Goal: Check status: Check status

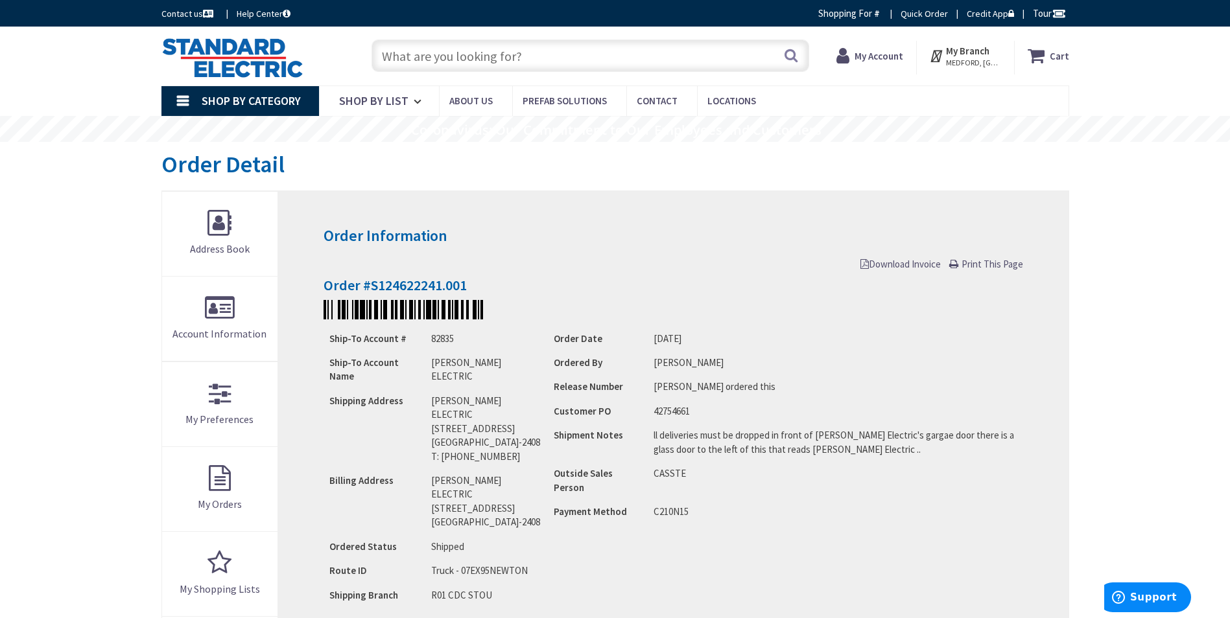
type input "[PERSON_NAME][GEOGRAPHIC_DATA], [GEOGRAPHIC_DATA]"
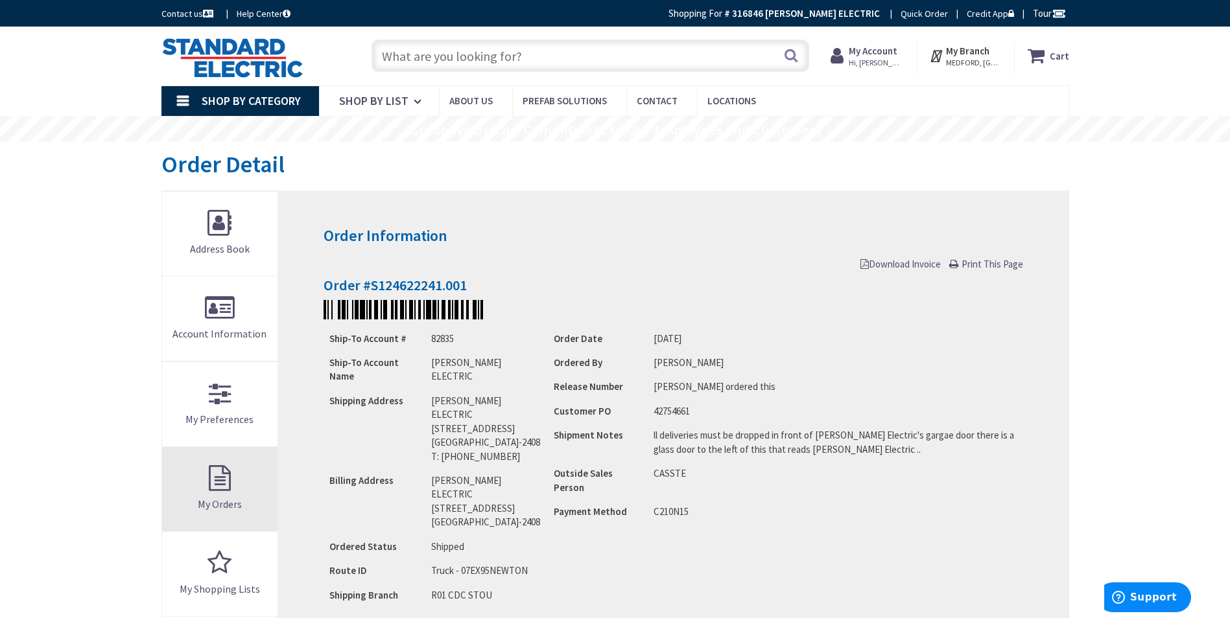
click at [246, 477] on link "My Orders" at bounding box center [220, 489] width 116 height 84
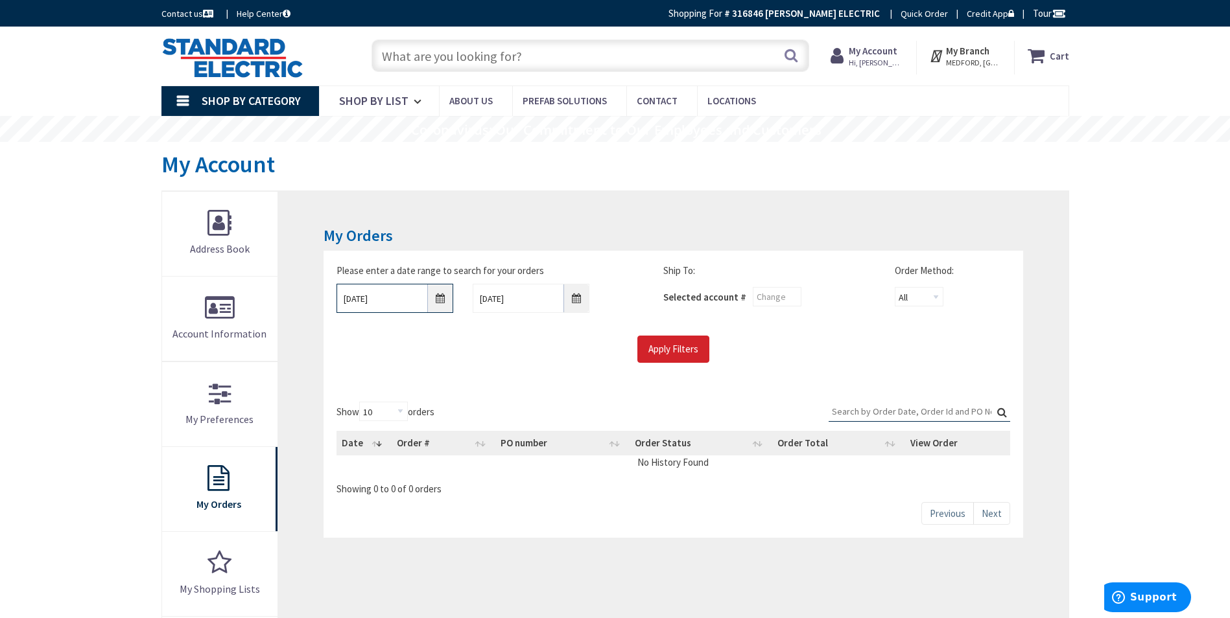
click at [445, 294] on input "[DATE]" at bounding box center [394, 298] width 117 height 29
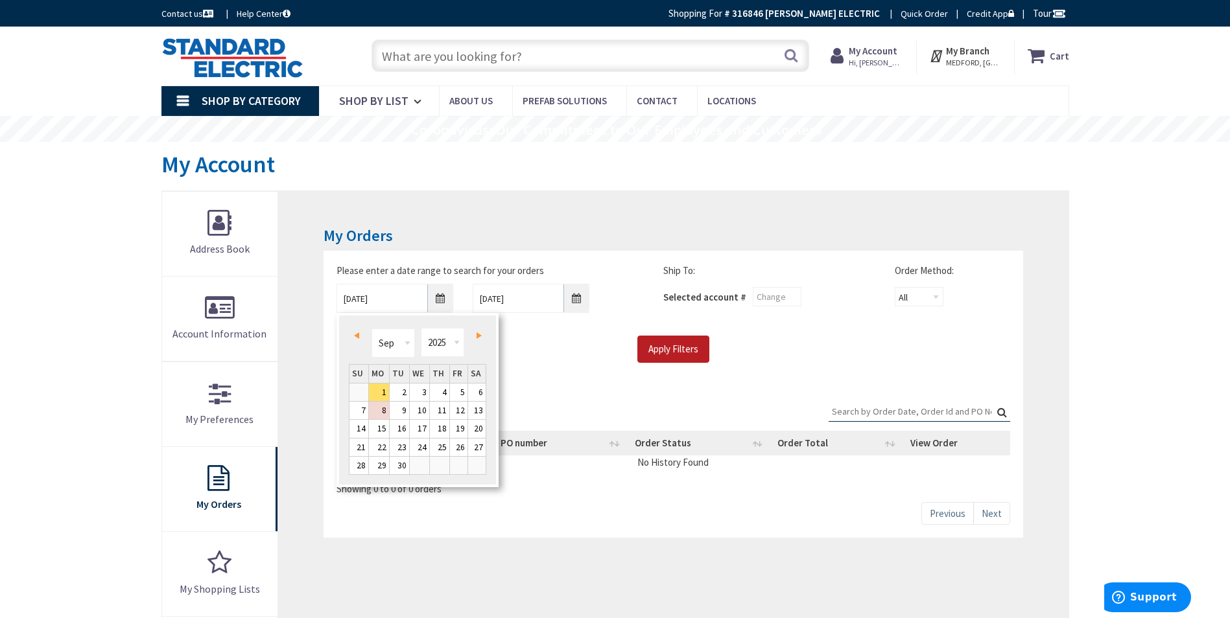
click at [663, 339] on input "Apply Filters" at bounding box center [673, 349] width 72 height 27
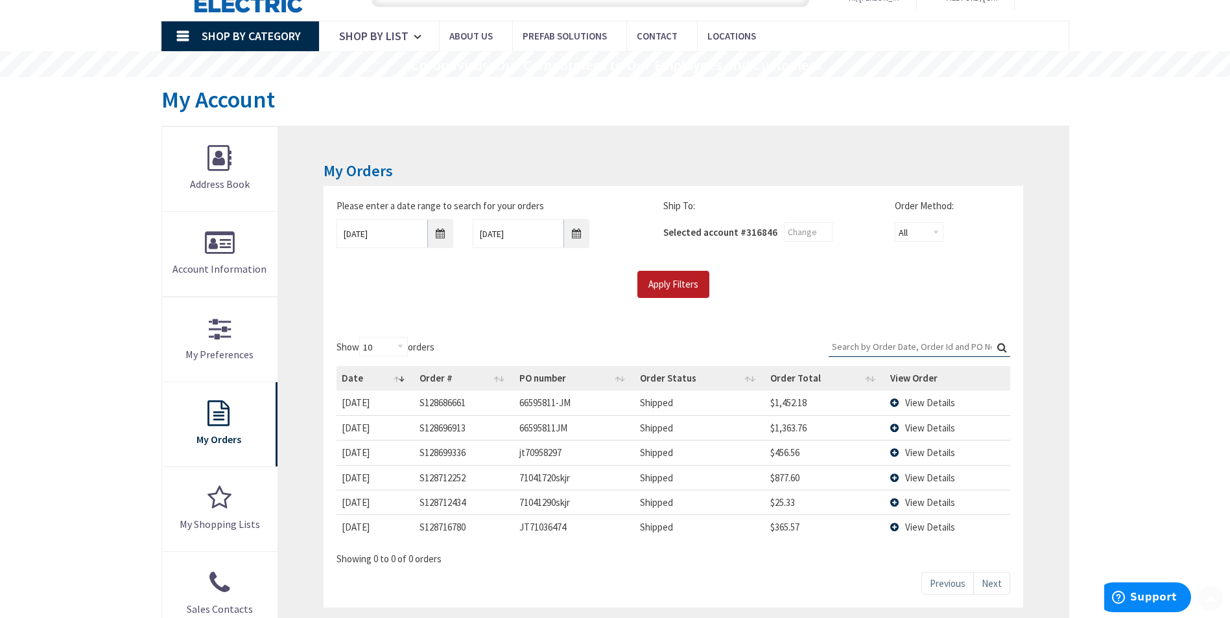
scroll to position [130, 0]
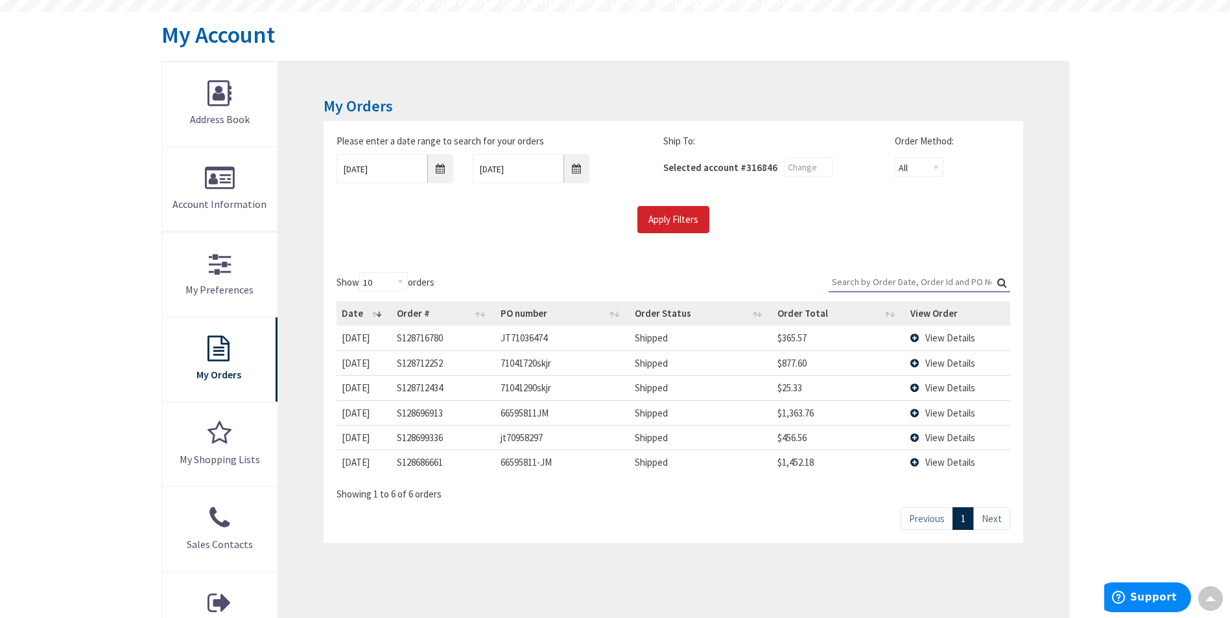
click at [947, 362] on span "View Details" at bounding box center [950, 363] width 50 height 12
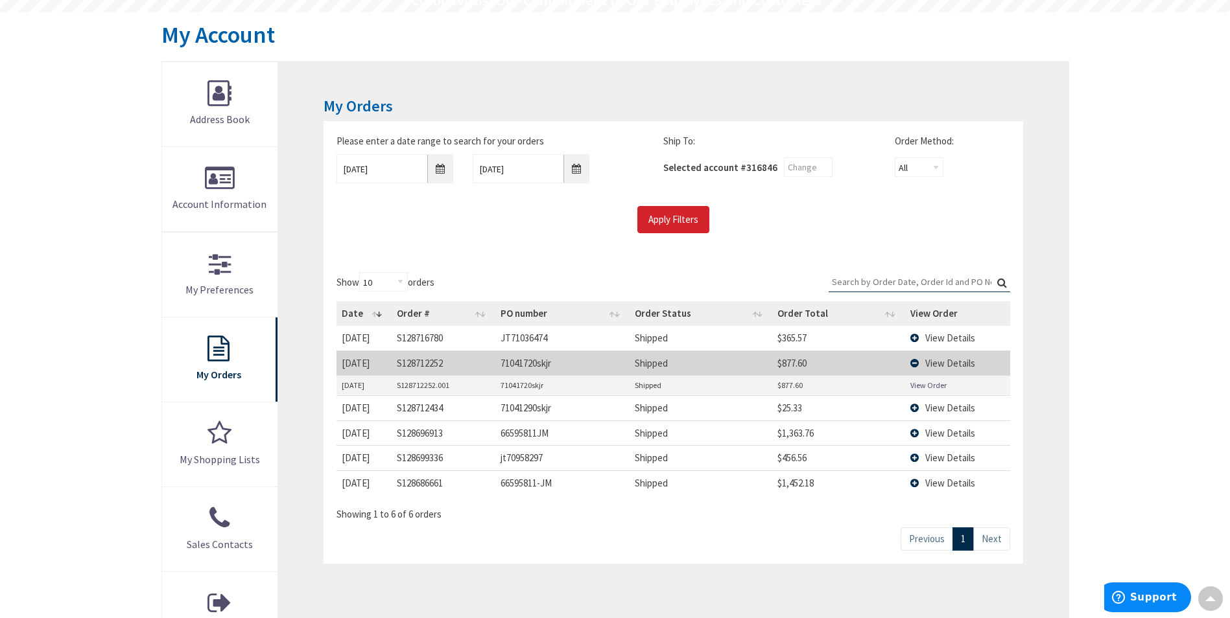
click at [931, 383] on link "View Order" at bounding box center [928, 385] width 36 height 11
click at [968, 366] on span "View Details" at bounding box center [950, 363] width 50 height 12
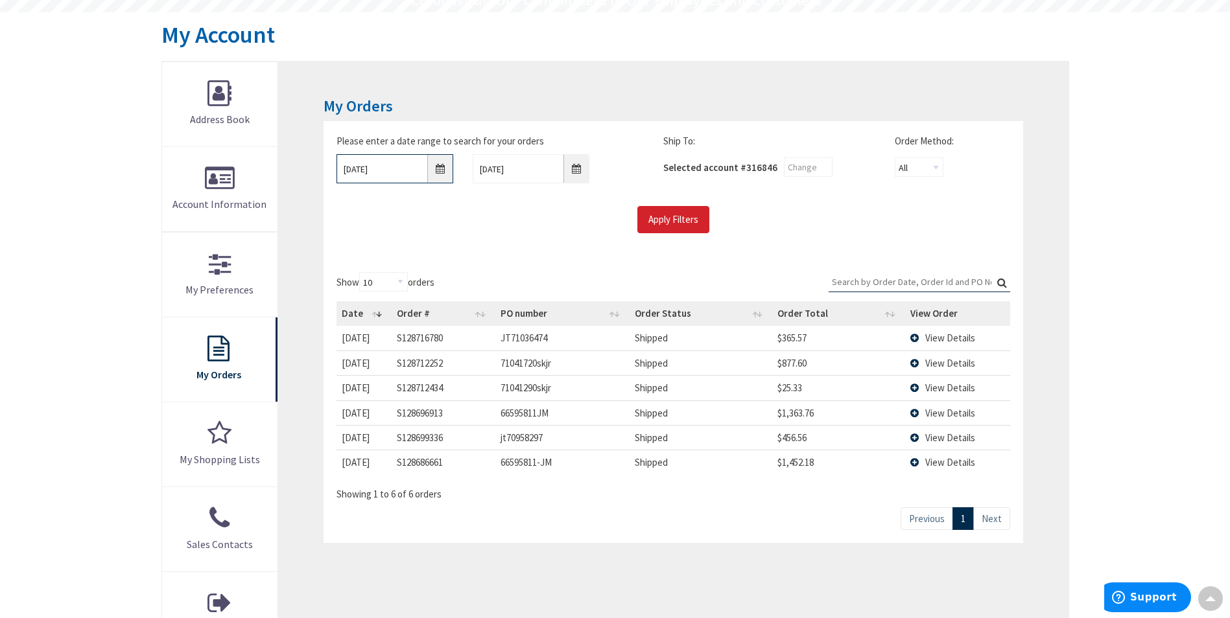
click at [430, 159] on input "[DATE]" at bounding box center [394, 168] width 117 height 29
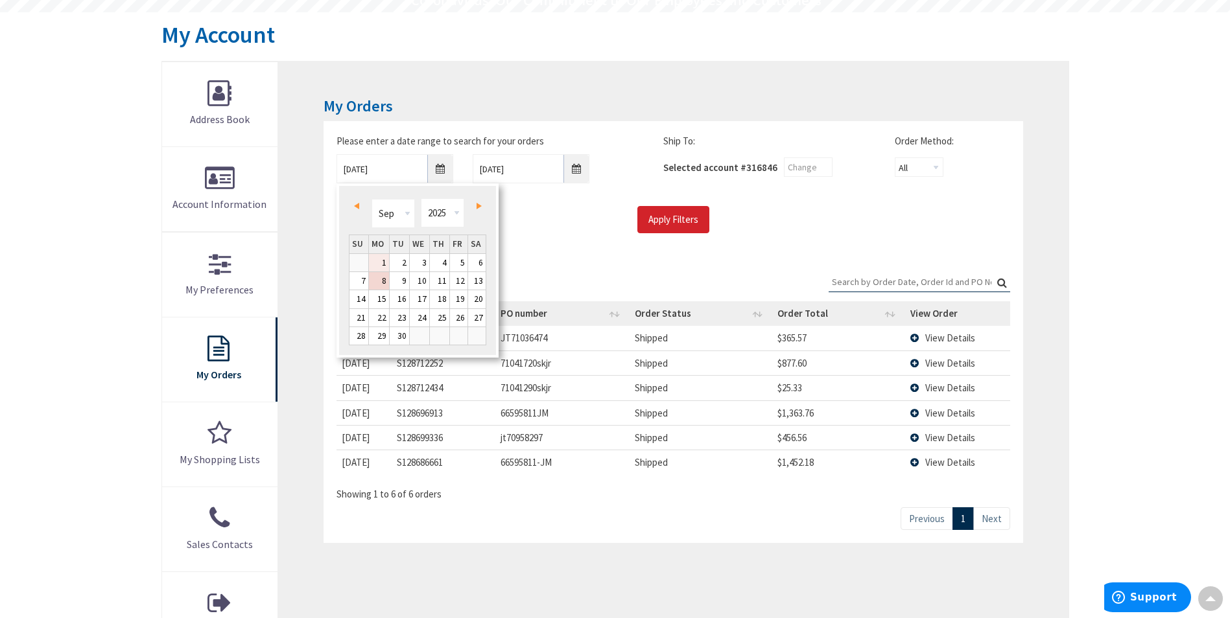
click at [382, 268] on link "1" at bounding box center [379, 263] width 20 height 18
type input "[DATE]"
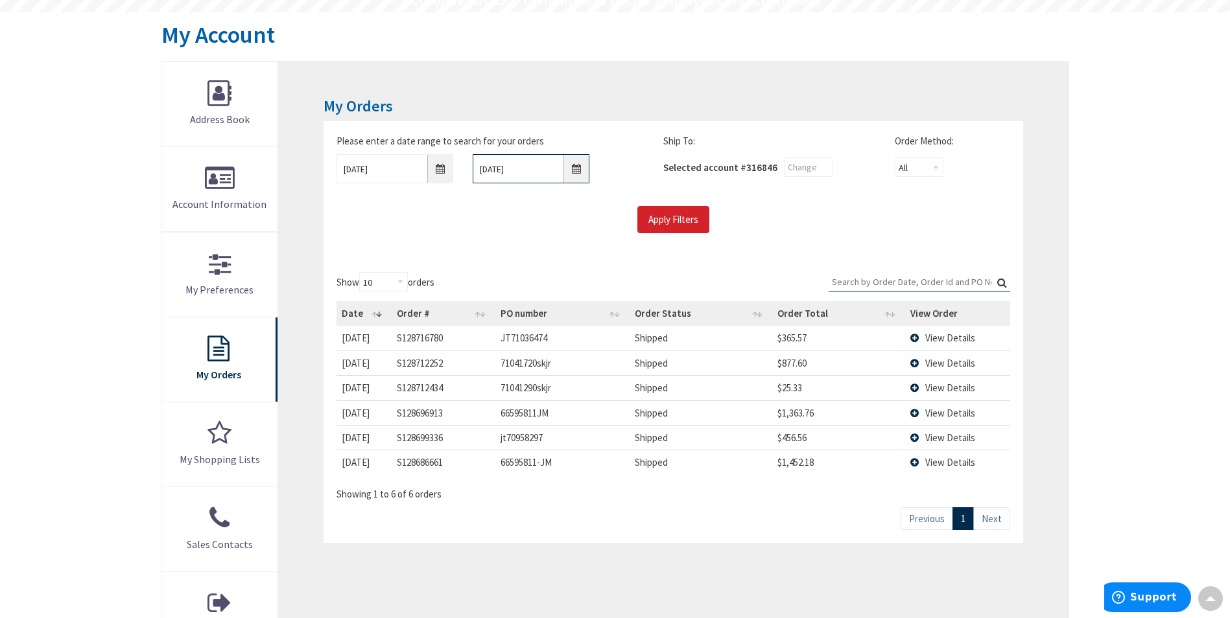
click at [568, 171] on input "[DATE]" at bounding box center [531, 168] width 117 height 29
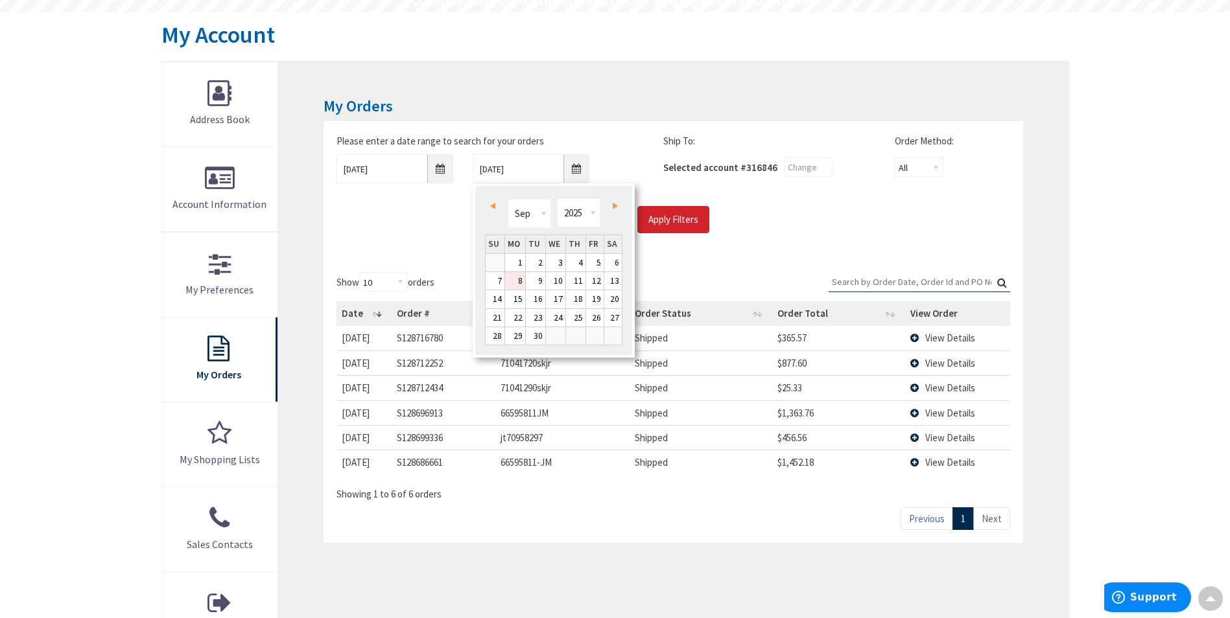
click at [506, 283] on link "8" at bounding box center [515, 281] width 20 height 18
type input "[DATE]"
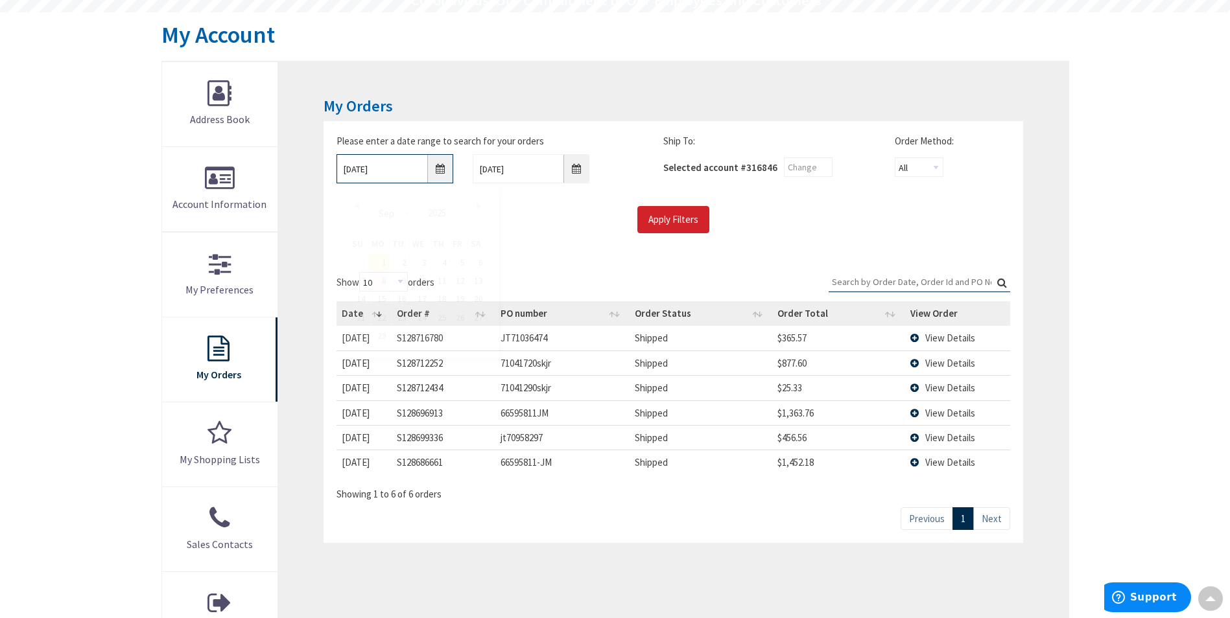
click at [439, 165] on input "[DATE]" at bounding box center [394, 168] width 117 height 29
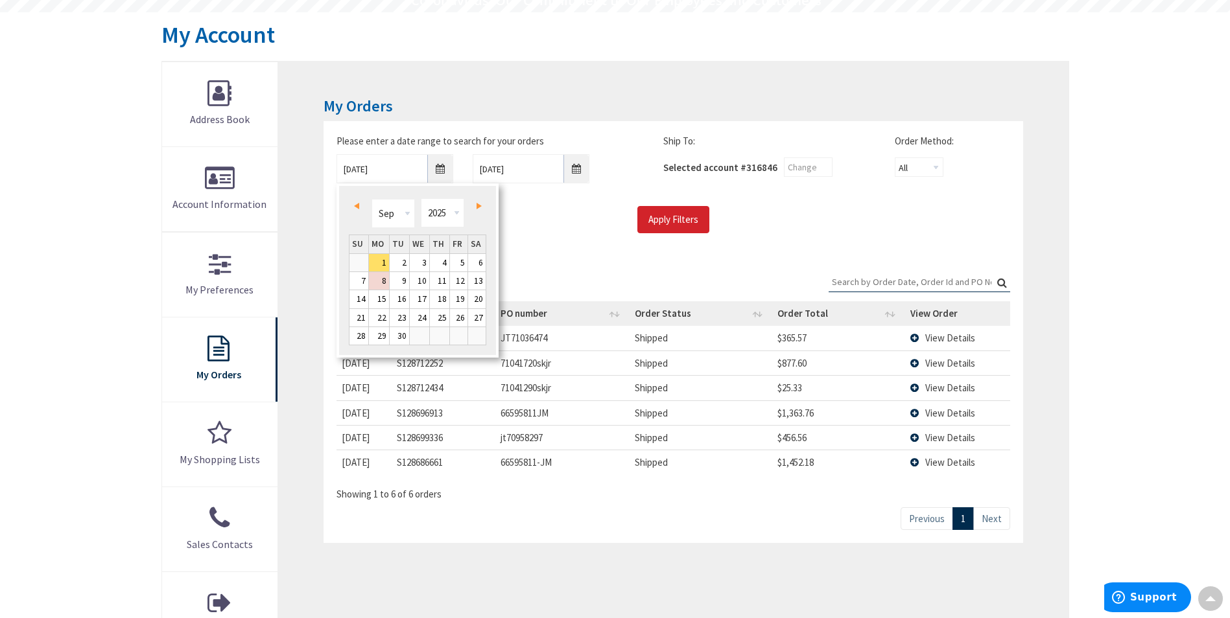
click at [364, 264] on td at bounding box center [358, 262] width 19 height 18
click at [362, 265] on td at bounding box center [358, 262] width 19 height 18
click at [362, 209] on link "Prev" at bounding box center [359, 206] width 18 height 18
click at [443, 338] on link "31" at bounding box center [439, 336] width 19 height 18
type input "[DATE]"
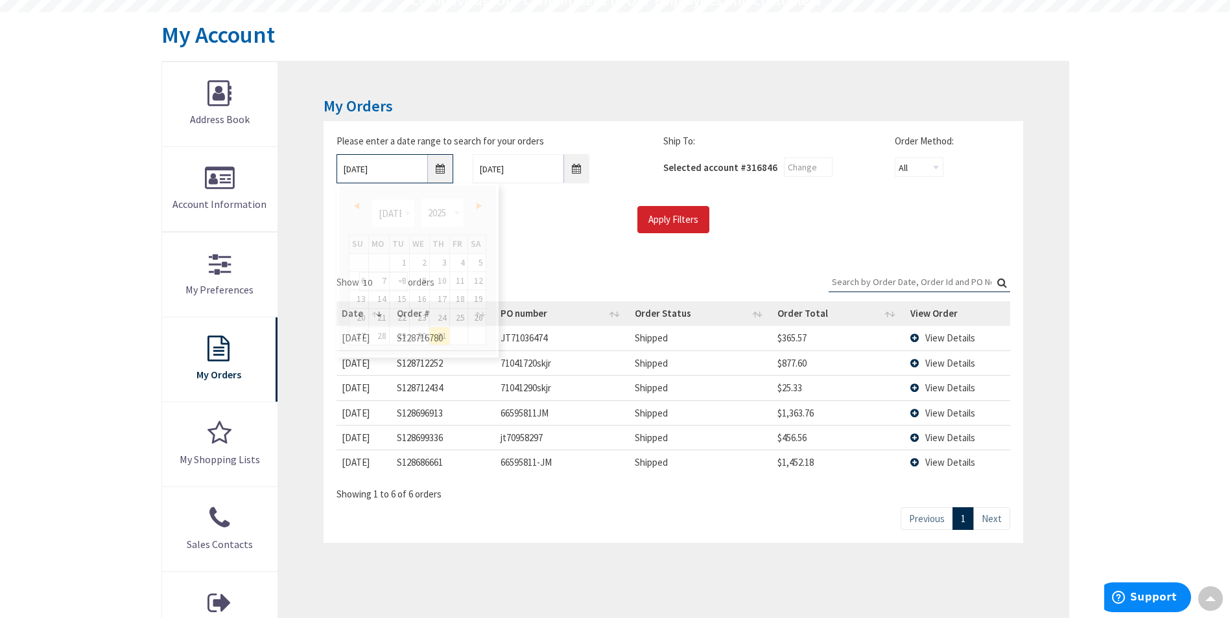
click at [435, 165] on input "[DATE]" at bounding box center [394, 168] width 117 height 29
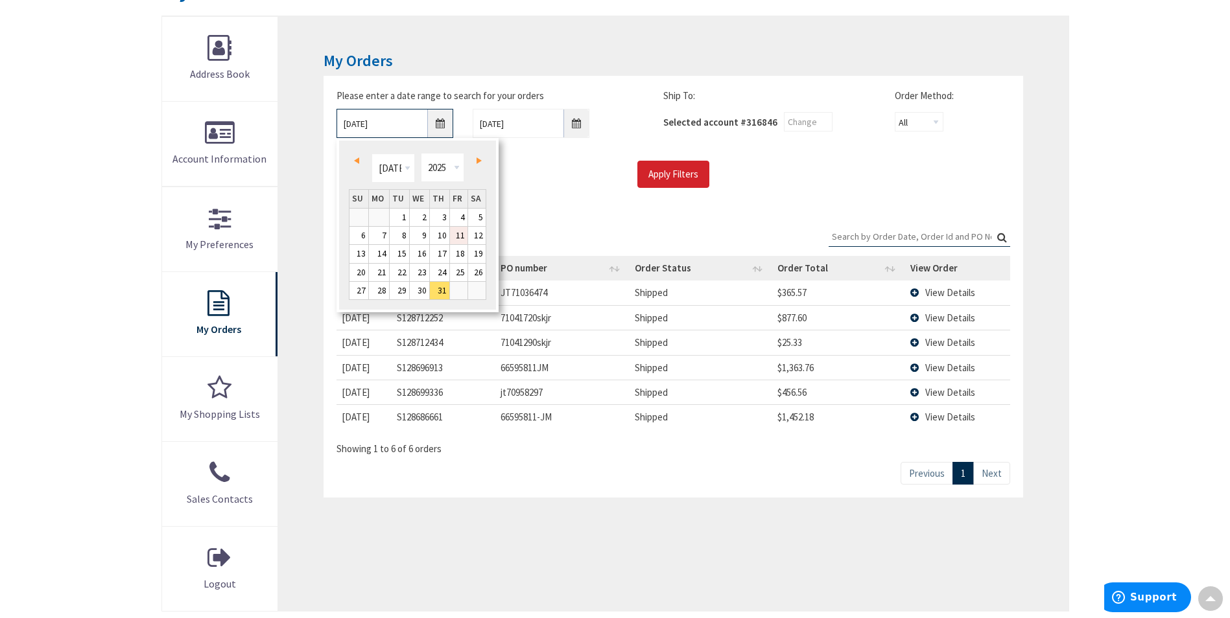
scroll to position [194, 0]
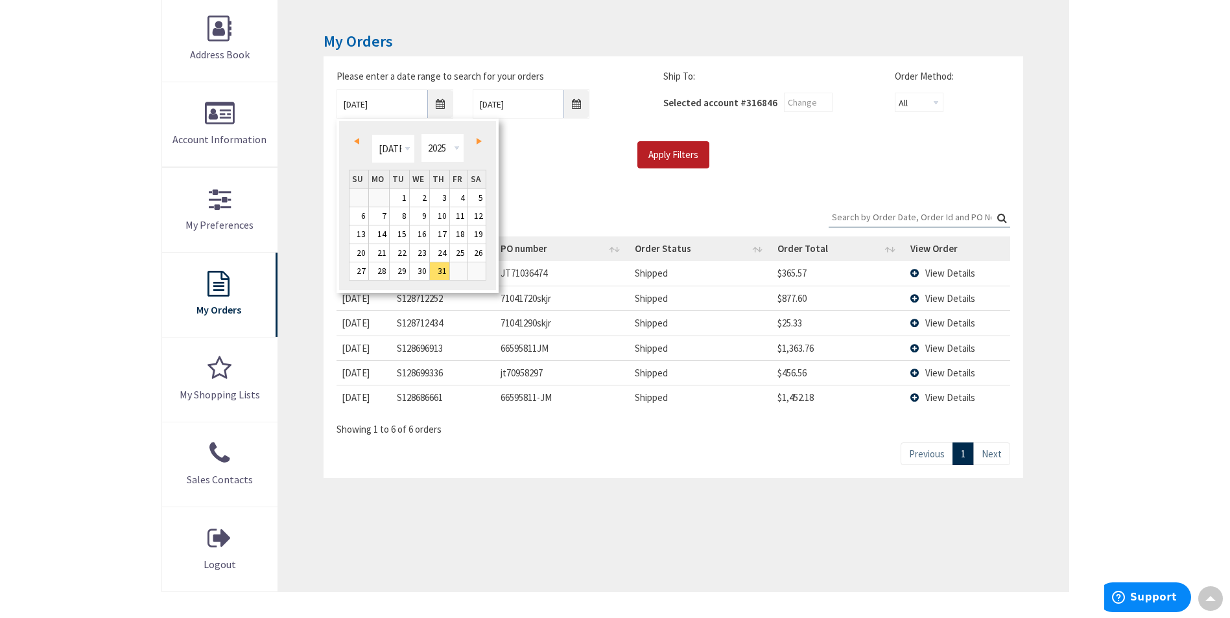
click at [653, 150] on input "Apply Filters" at bounding box center [673, 154] width 72 height 27
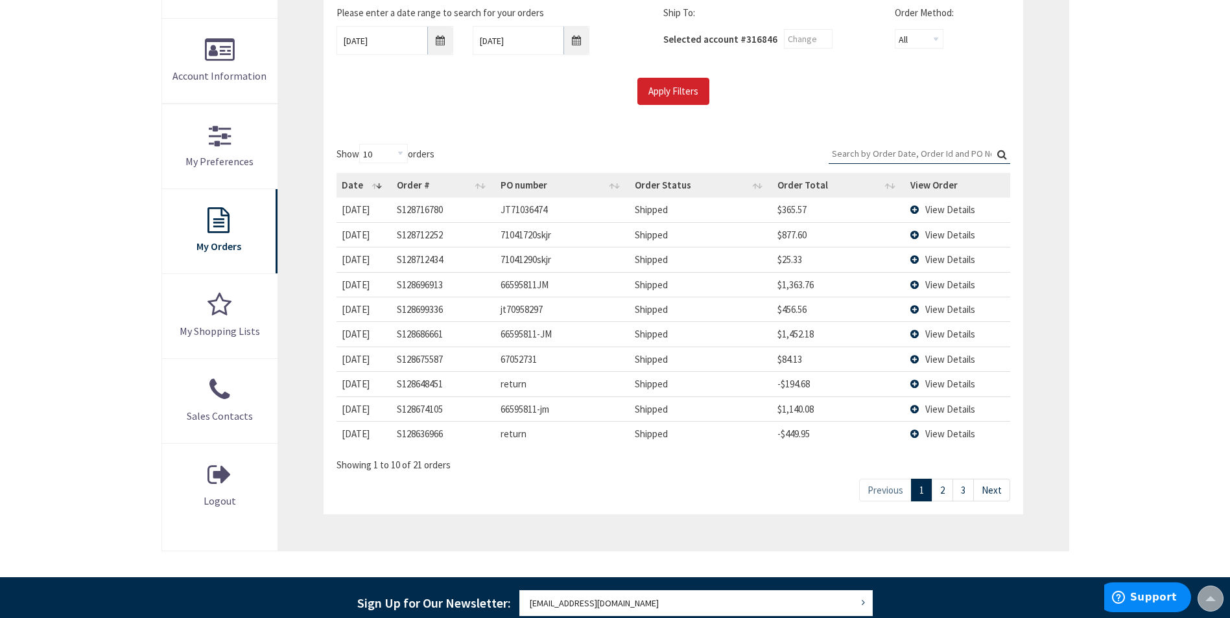
scroll to position [65, 0]
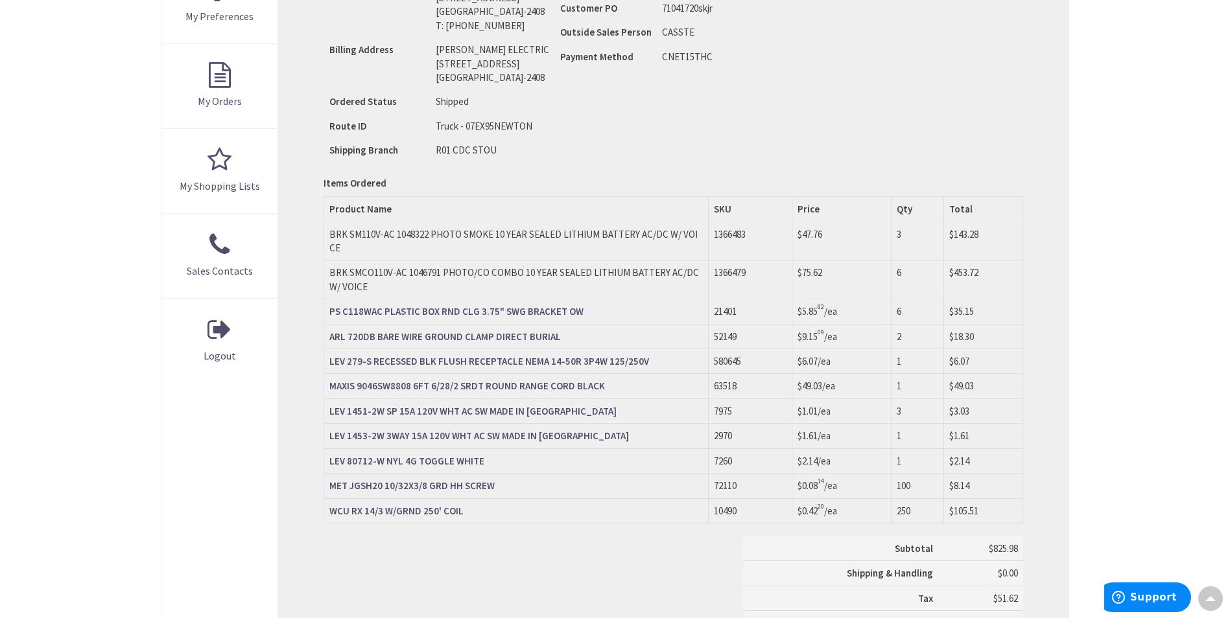
scroll to position [519, 0]
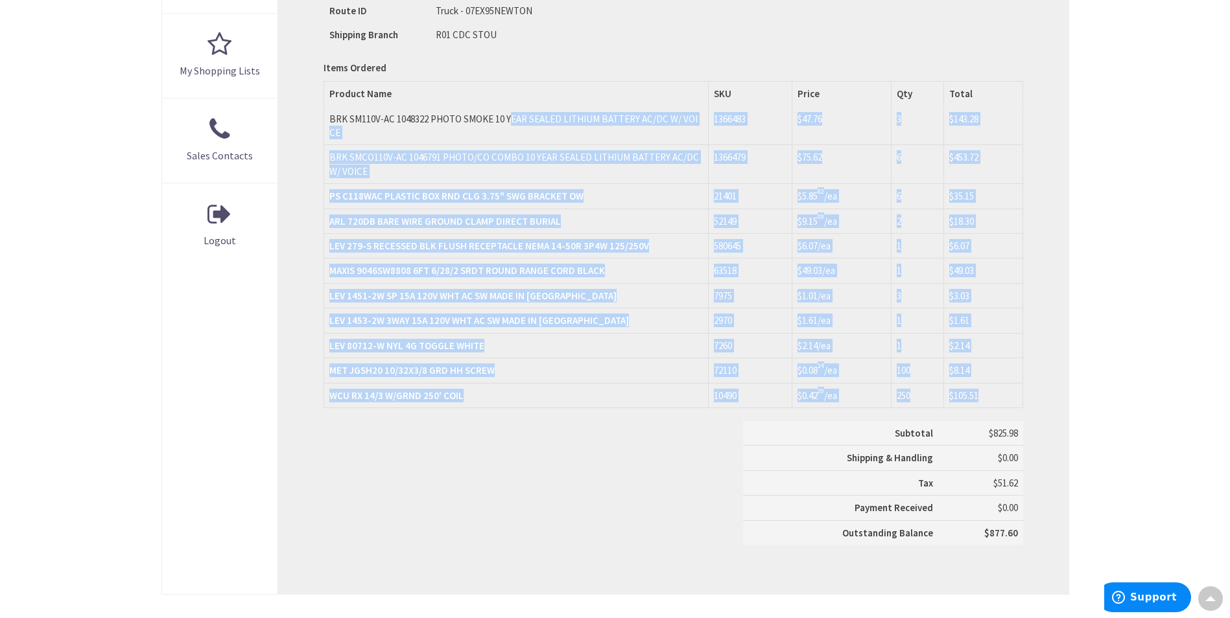
drag, startPoint x: 334, startPoint y: 114, endPoint x: 986, endPoint y: 386, distance: 706.8
click at [986, 386] on tbody "BRK SM110V-AC 1048322 PHOTO SMOKE 10 YEAR SEALED LITHIUM BATTERY AC/DC W/ VOICE…" at bounding box center [673, 257] width 698 height 301
drag, startPoint x: 986, startPoint y: 386, endPoint x: 926, endPoint y: 347, distance: 72.1
drag, startPoint x: 926, startPoint y: 347, endPoint x: 953, endPoint y: 346, distance: 27.2
click at [953, 359] on td "$8.14" at bounding box center [982, 371] width 79 height 25
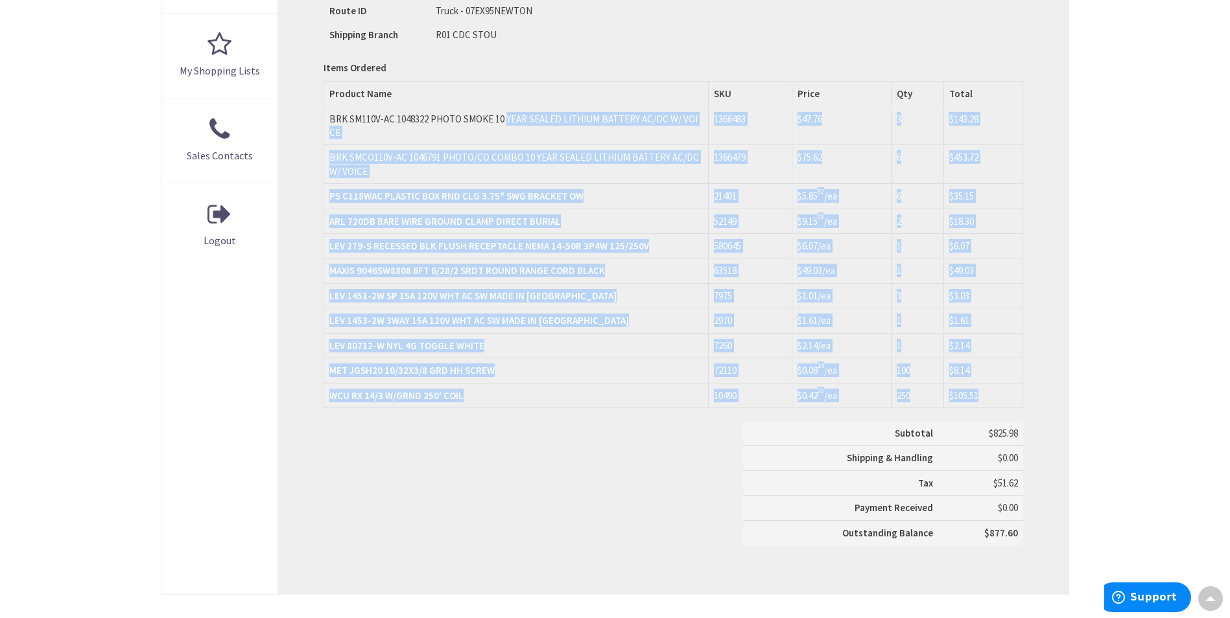
drag, startPoint x: 327, startPoint y: 119, endPoint x: 1008, endPoint y: 379, distance: 728.7
click at [1008, 379] on tbody "BRK SM110V-AC 1048322 PHOTO SMOKE 10 YEAR SEALED LITHIUM BATTERY AC/DC W/ VOICE…" at bounding box center [673, 257] width 698 height 301
drag, startPoint x: 1008, startPoint y: 379, endPoint x: 837, endPoint y: 335, distance: 176.7
copy tbody "BRK SM110V-AC 1048322 PHOTO SMOKE 10 YEAR SEALED LITHIUM BATTERY AC/DC W/ VOICE…"
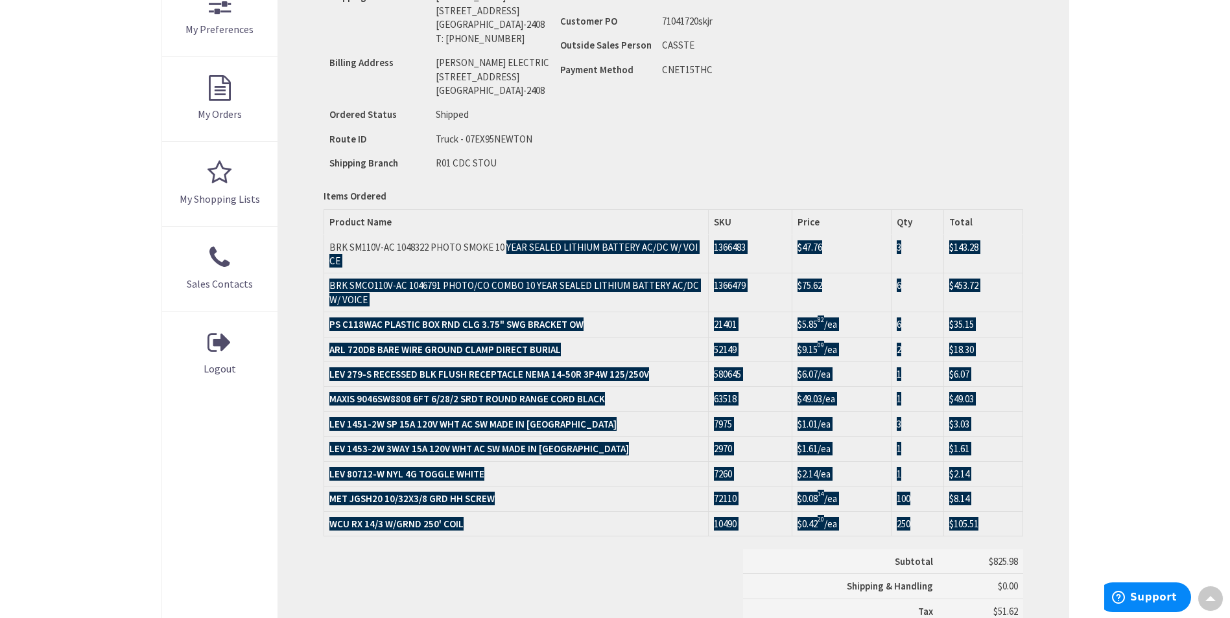
scroll to position [389, 0]
